Goal: Information Seeking & Learning: Learn about a topic

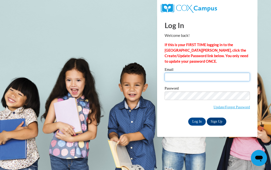
click at [165, 76] on input "Email" at bounding box center [207, 77] width 85 height 9
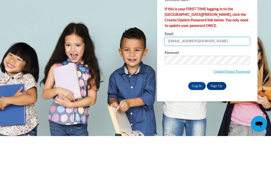
type input "lilliancowan366@yahoo.com"
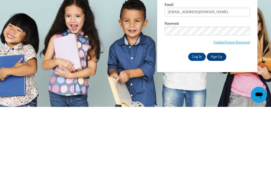
click at [196, 118] on input "Log In" at bounding box center [198, 122] width 18 height 8
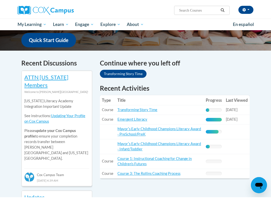
scroll to position [145, 0]
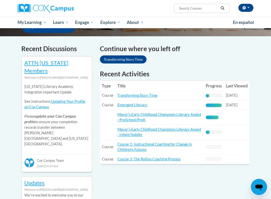
click at [131, 55] on link "Transforming Story Time" at bounding box center [123, 59] width 47 height 8
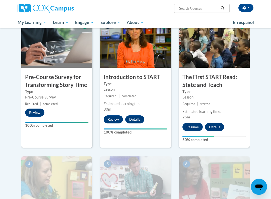
scroll to position [114, 0]
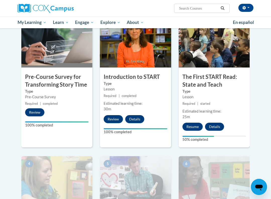
click at [193, 125] on button "Resume" at bounding box center [193, 126] width 20 height 8
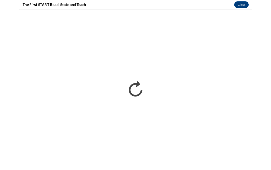
scroll to position [128, 0]
